Goal: Check status

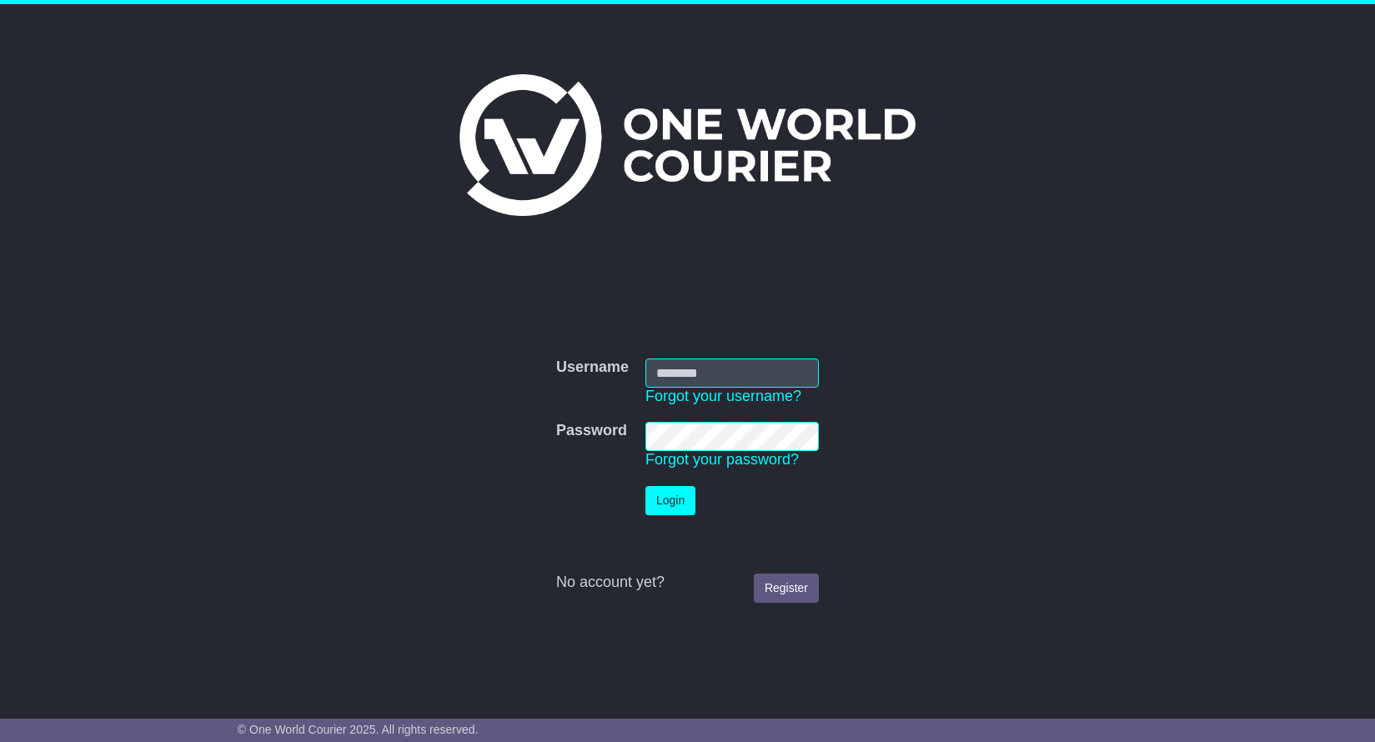
type input "**********"
click at [669, 510] on button "Login" at bounding box center [670, 500] width 50 height 29
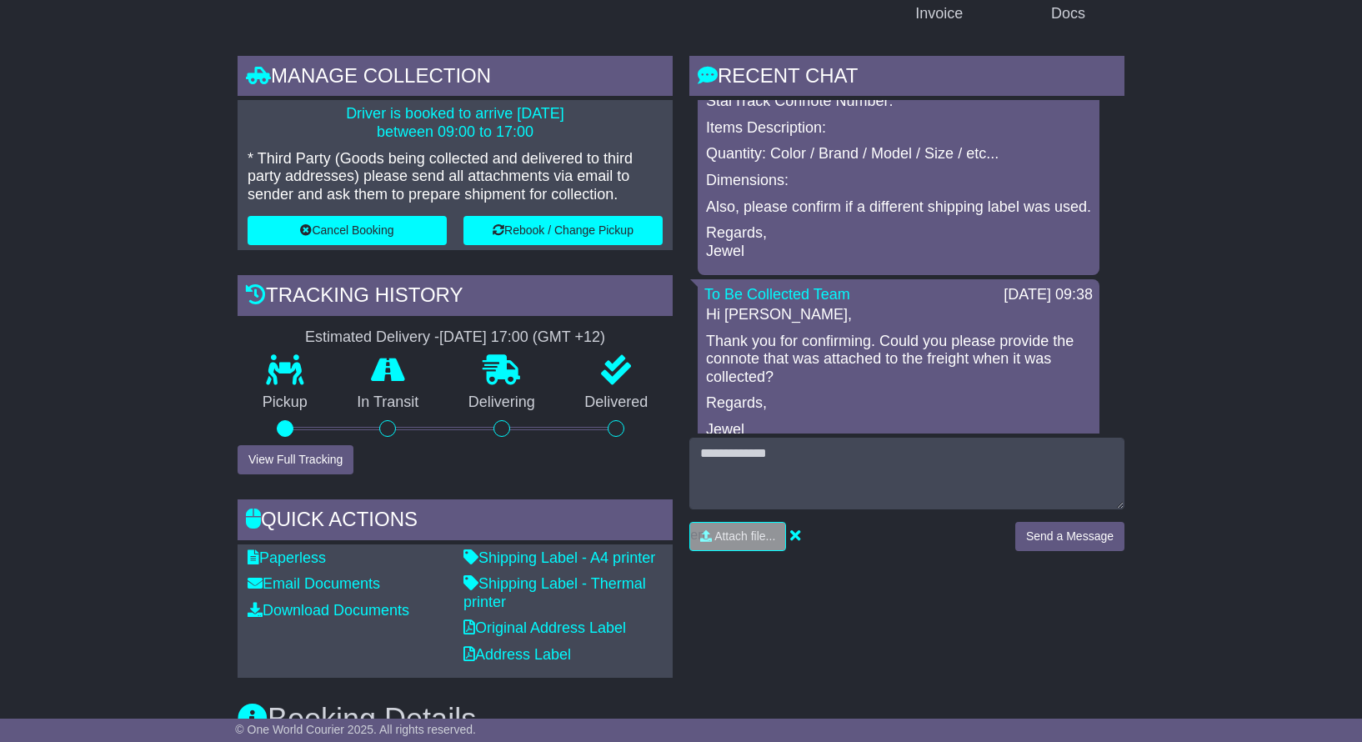
scroll to position [250, 0]
